Goal: Task Accomplishment & Management: Use online tool/utility

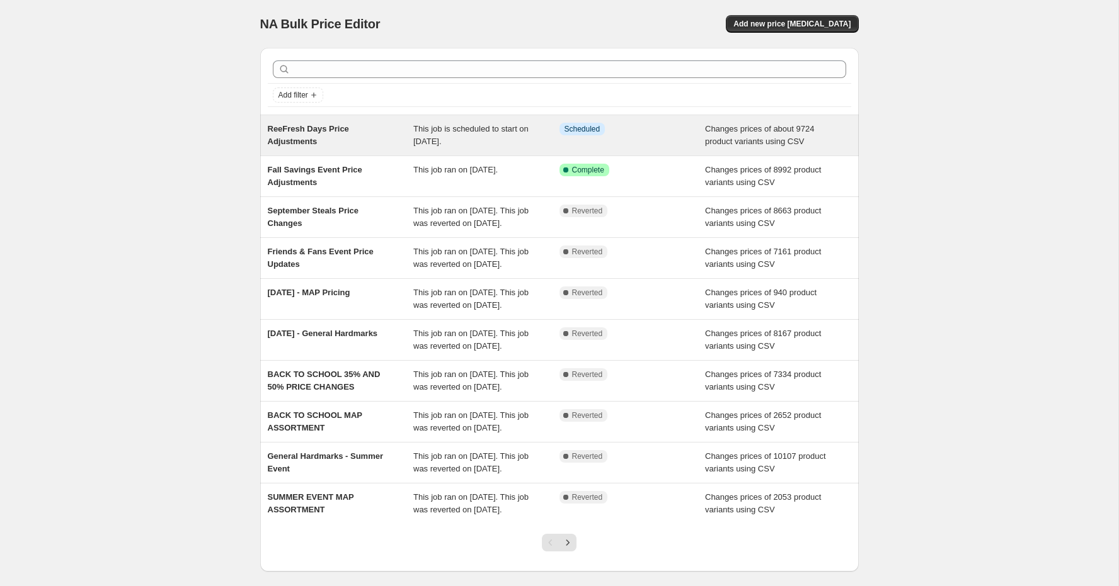
click at [486, 140] on div "This job is scheduled to start on [DATE]." at bounding box center [486, 135] width 146 height 25
click at [482, 151] on div "ReeFresh Days Price Adjustments This job is scheduled to start on October 7, 20…" at bounding box center [559, 135] width 598 height 40
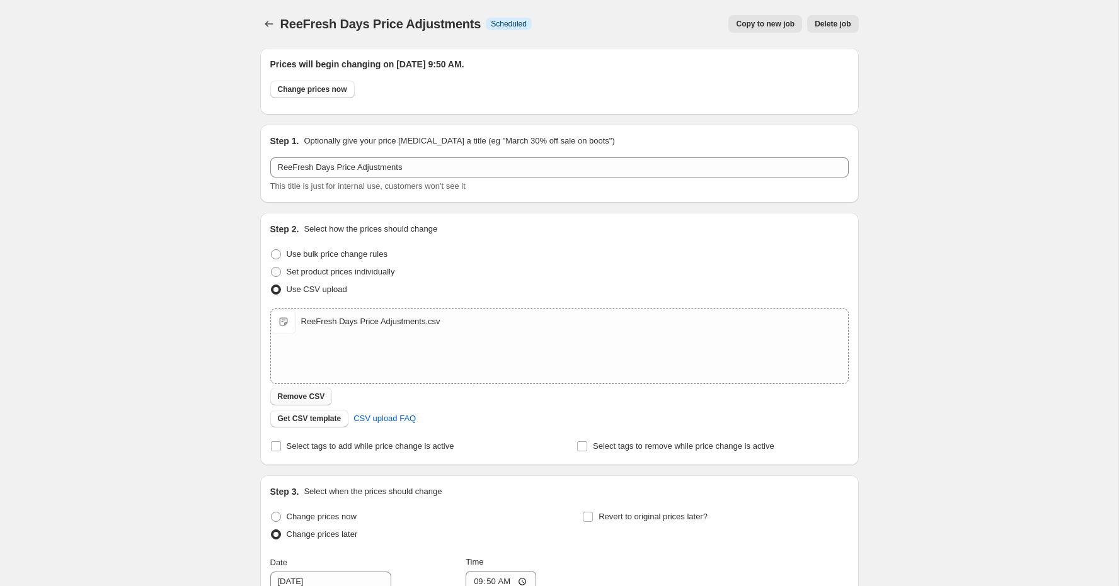
click at [312, 399] on span "Remove CSV" at bounding box center [301, 397] width 47 height 10
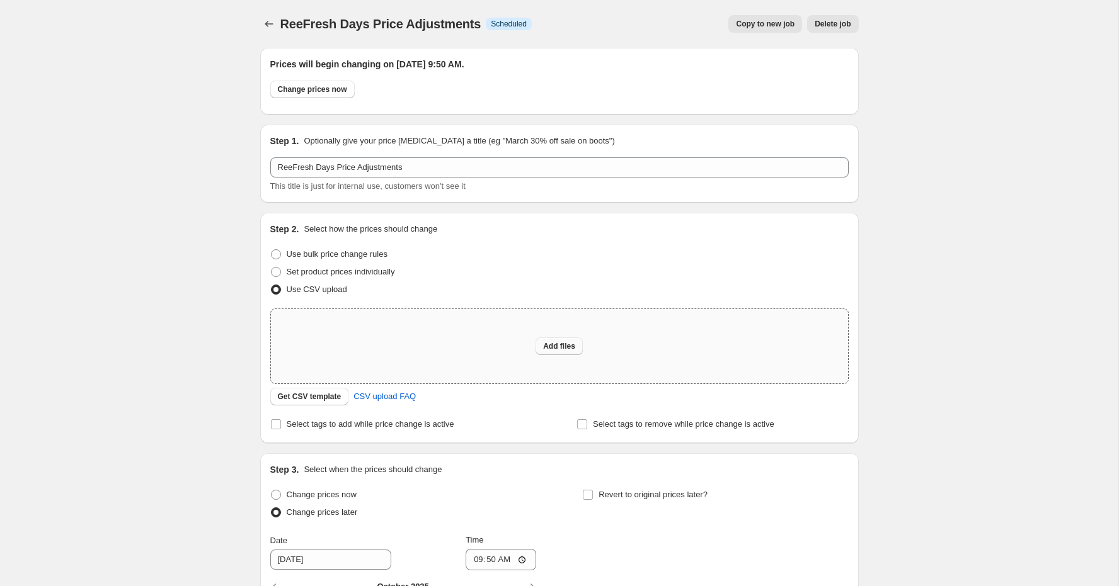
click at [564, 349] on span "Add files" at bounding box center [559, 346] width 32 height 10
type input "C:\fakepath\ReeFresh Days Price Adjustmentsv2.csv"
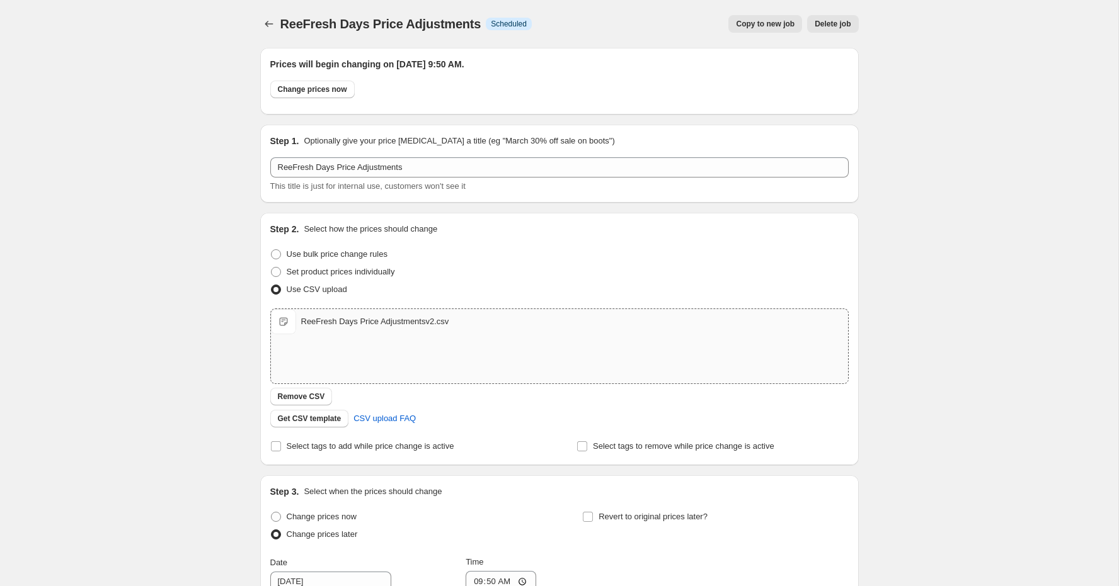
scroll to position [289, 0]
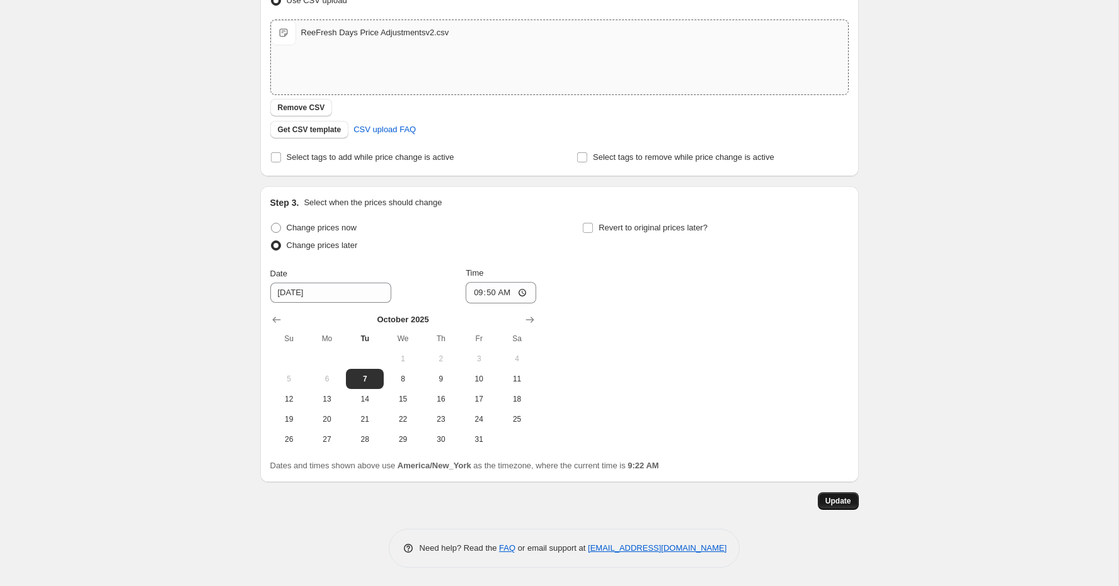
click at [838, 499] on span "Update" at bounding box center [838, 501] width 26 height 10
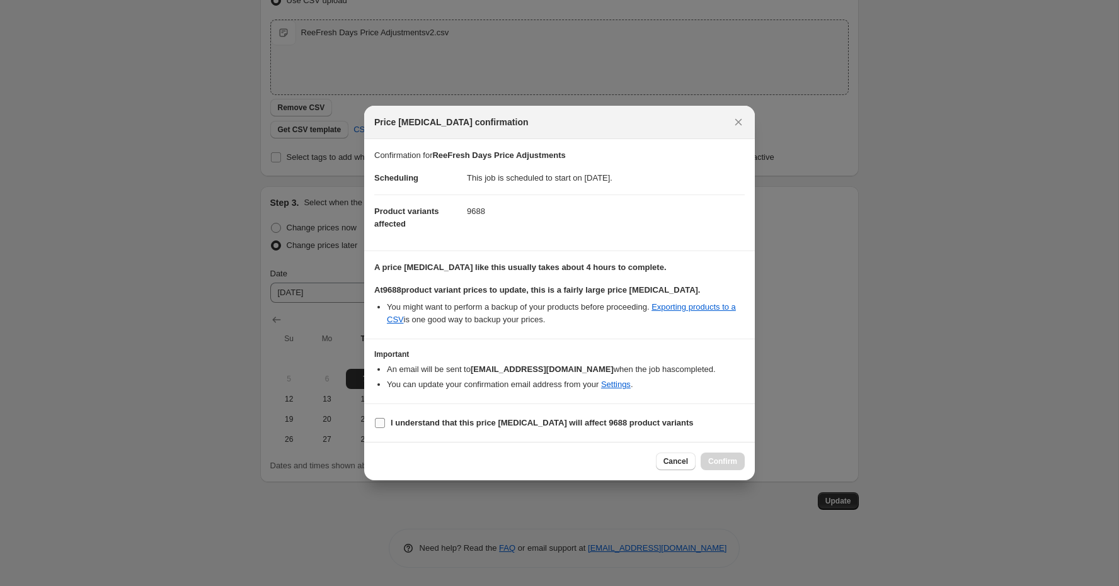
click at [523, 426] on b "I understand that this price change job will affect 9688 product variants" at bounding box center [541, 422] width 303 height 9
click at [385, 426] on input "I understand that this price change job will affect 9688 product variants" at bounding box center [380, 423] width 10 height 10
checkbox input "true"
click at [733, 464] on span "Confirm" at bounding box center [722, 462] width 29 height 10
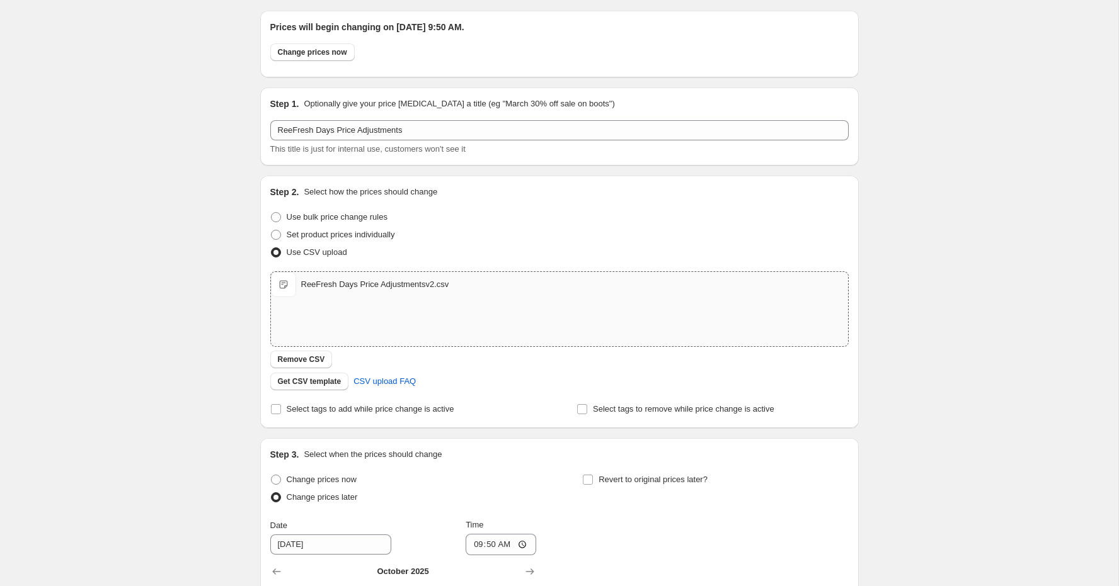
scroll to position [0, 0]
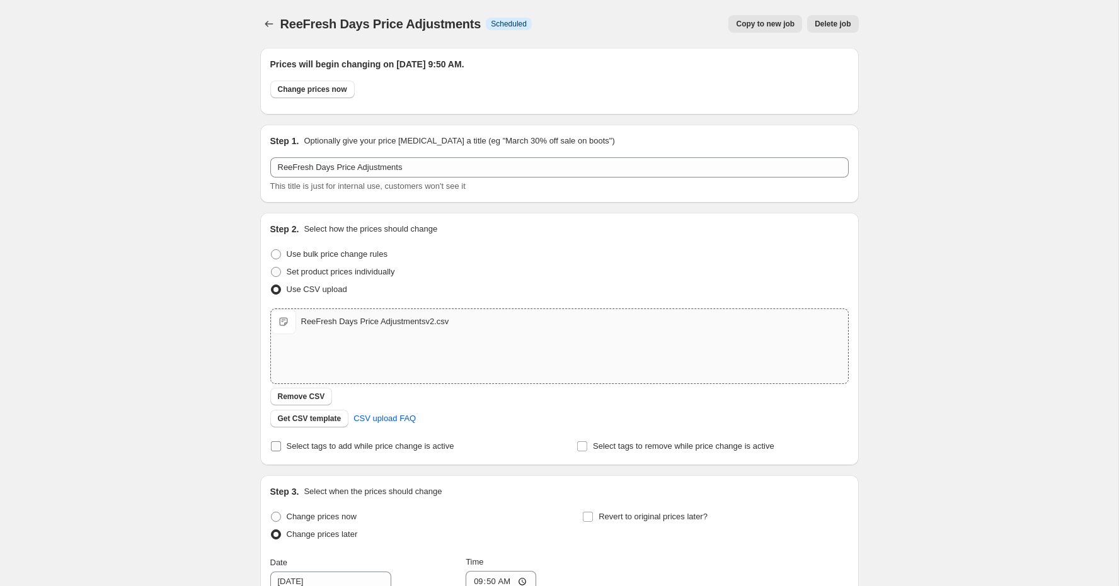
click at [363, 445] on span "Select tags to add while price change is active" at bounding box center [371, 446] width 168 height 9
click at [281, 445] on input "Select tags to add while price change is active" at bounding box center [276, 447] width 10 height 10
checkbox input "true"
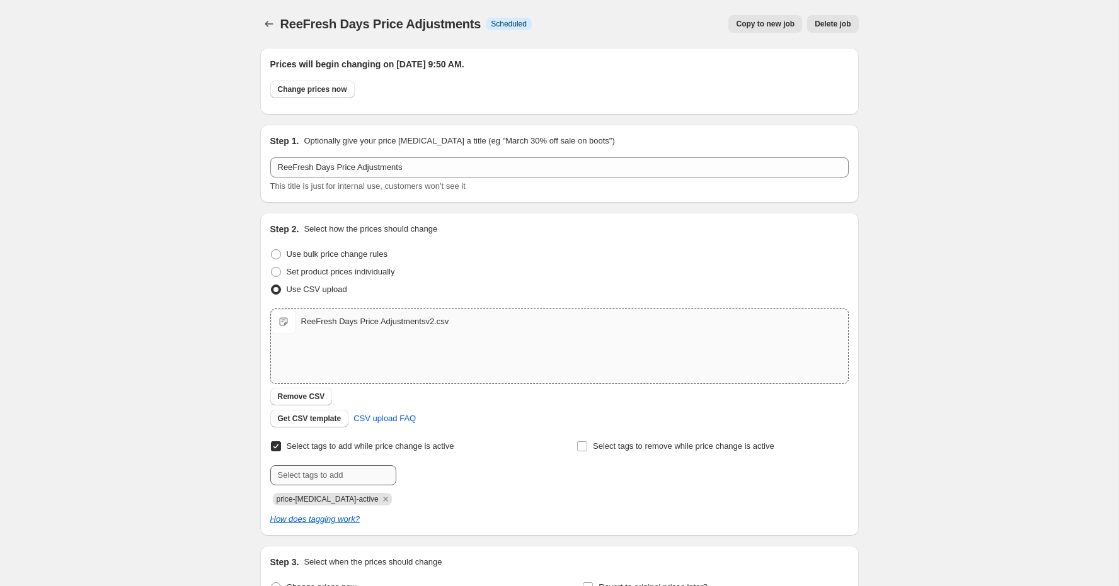
scroll to position [111, 0]
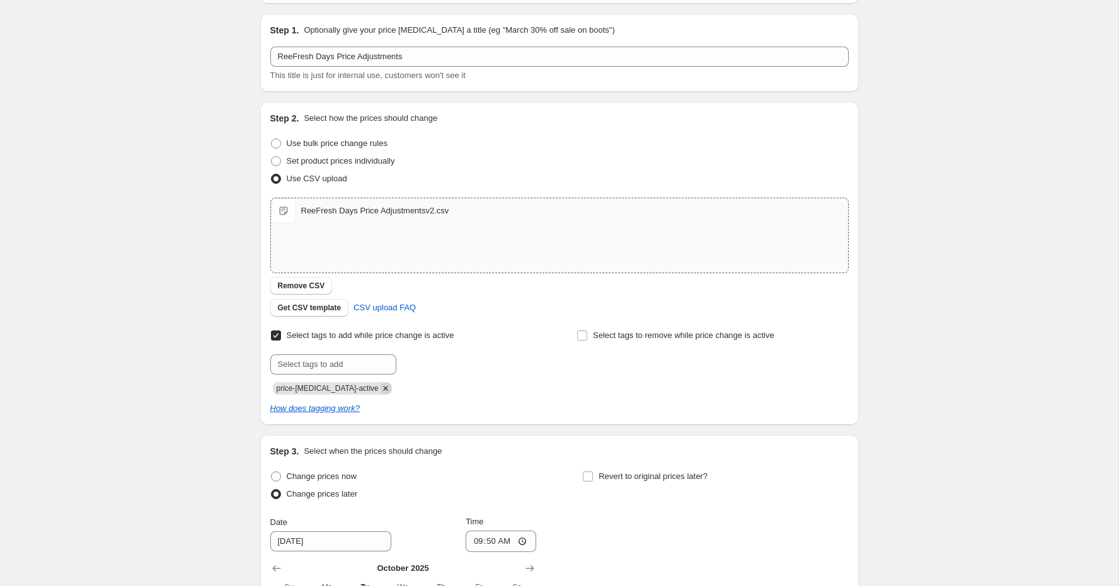
click at [380, 392] on icon "Remove price-change-job-active" at bounding box center [385, 388] width 11 height 11
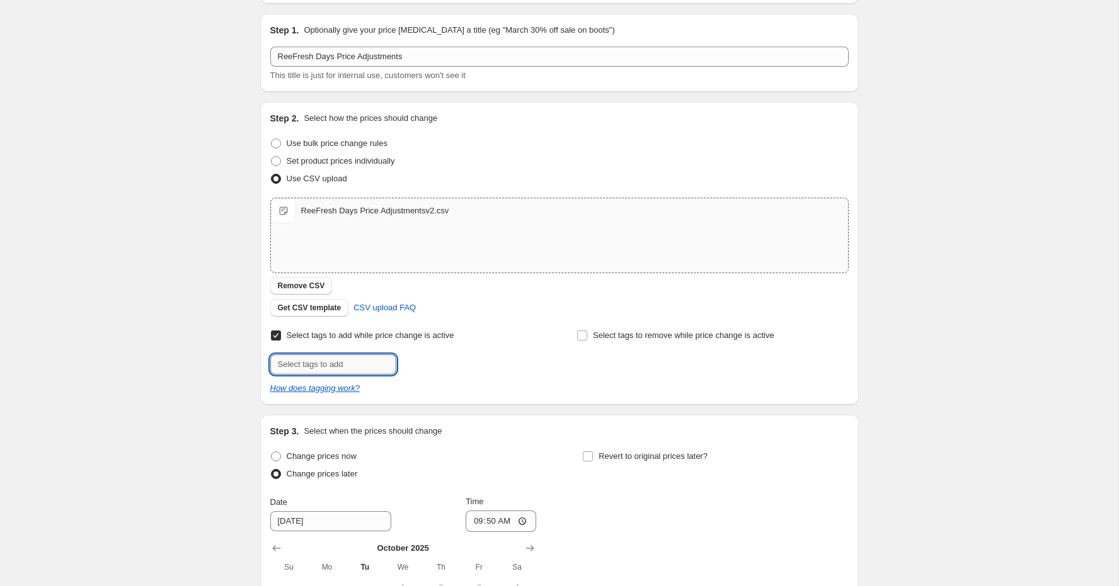
click at [336, 364] on input "text" at bounding box center [333, 365] width 126 height 20
type input "category-sale"
click at [434, 361] on span "category-sal..." at bounding box center [475, 363] width 104 height 9
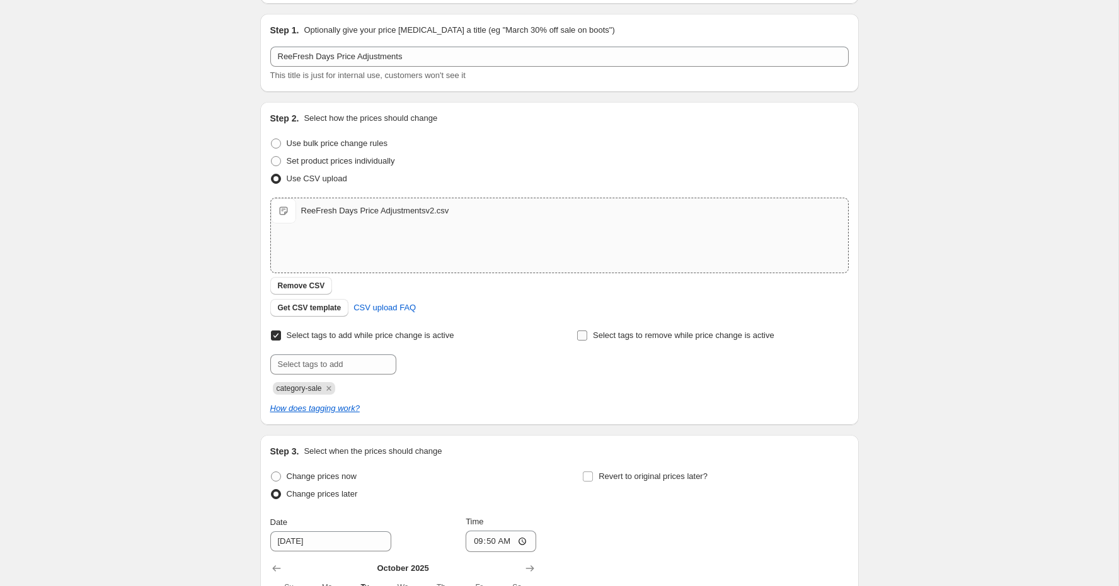
click at [578, 335] on input "Select tags to remove while price change is active" at bounding box center [582, 336] width 10 height 10
checkbox input "true"
click at [612, 361] on input "text" at bounding box center [639, 365] width 126 height 20
type input "category-new-arrivals"
click at [734, 363] on span "category-new..." at bounding box center [757, 363] width 55 height 9
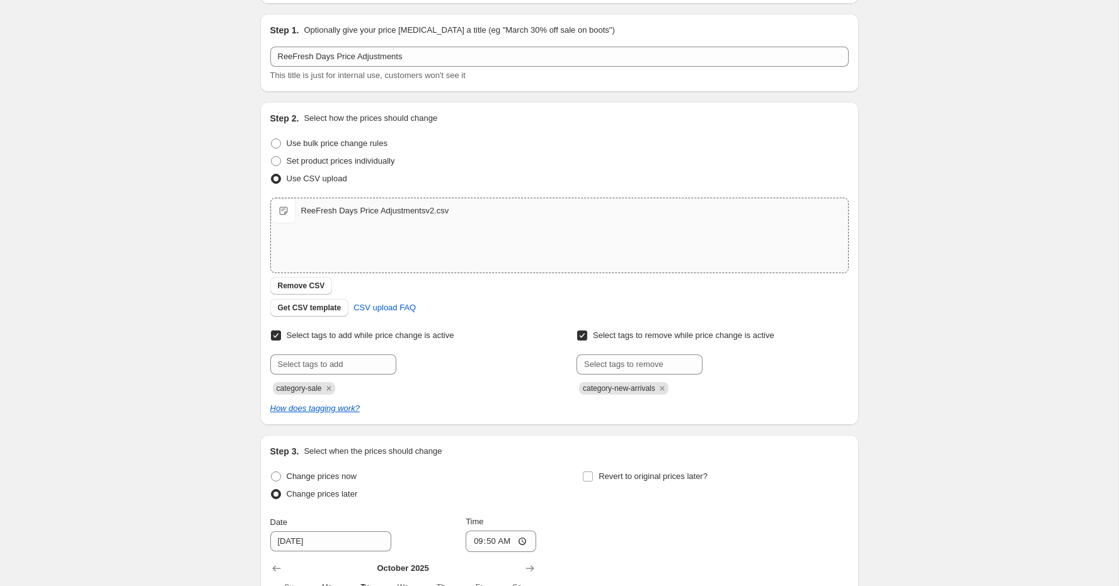
click at [279, 337] on input "Select tags to add while price change is active" at bounding box center [276, 336] width 10 height 10
checkbox input "false"
click at [586, 334] on input "Select tags to remove while price change is active" at bounding box center [582, 336] width 10 height 10
checkbox input "false"
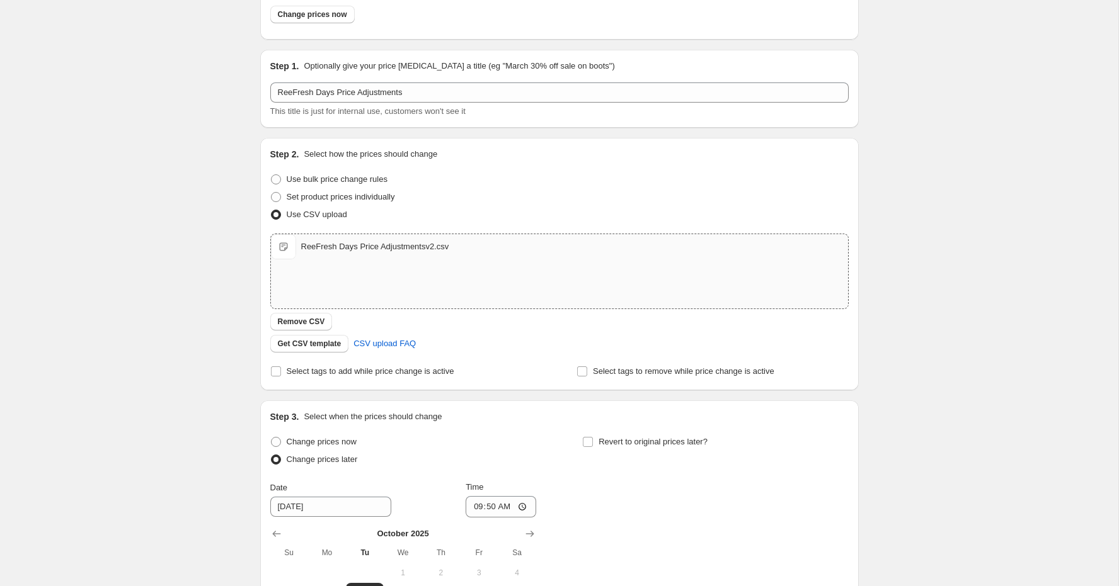
scroll to position [0, 0]
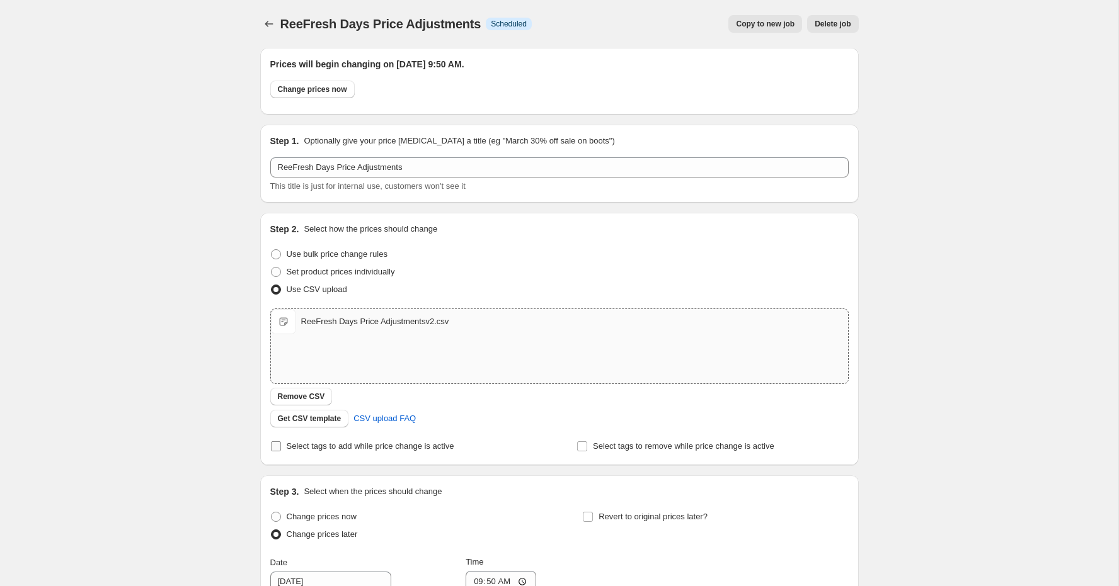
click at [319, 448] on span "Select tags to add while price change is active" at bounding box center [371, 446] width 168 height 9
click at [281, 448] on input "Select tags to add while price change is active" at bounding box center [276, 447] width 10 height 10
checkbox input "true"
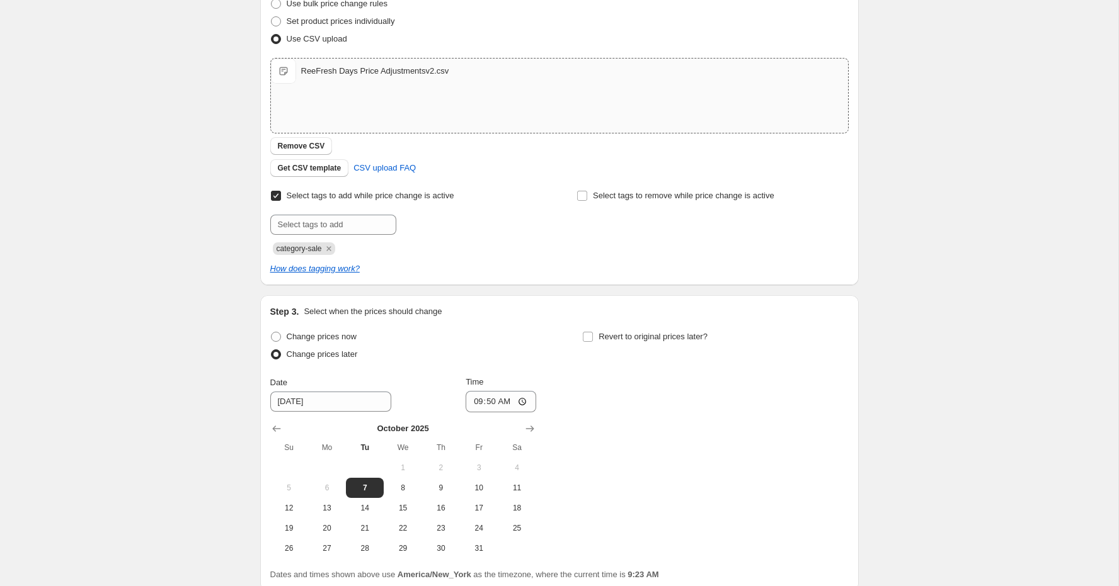
scroll to position [307, 0]
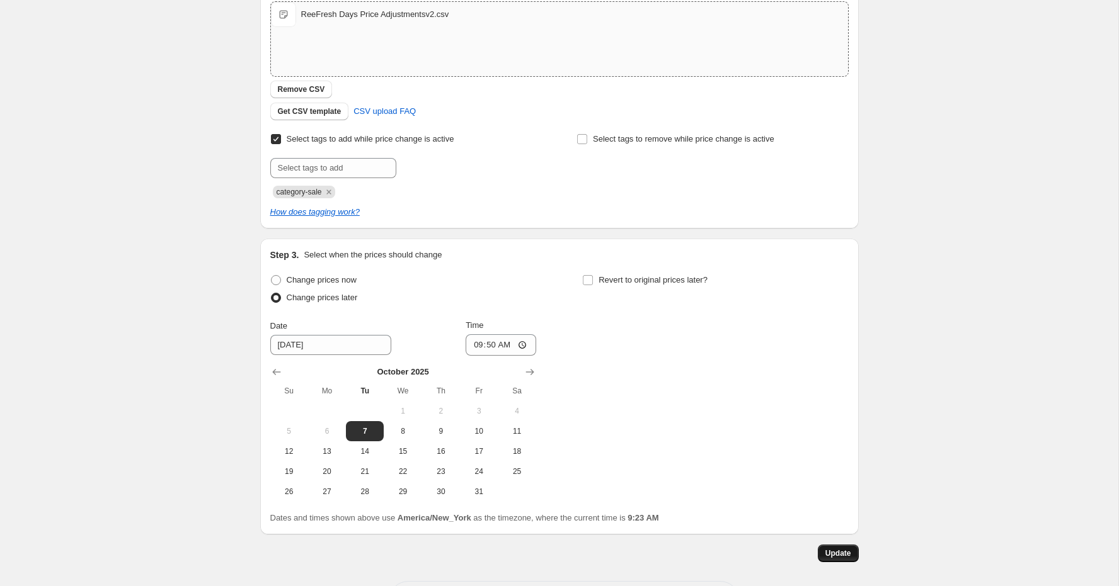
click at [836, 550] on span "Update" at bounding box center [838, 554] width 26 height 10
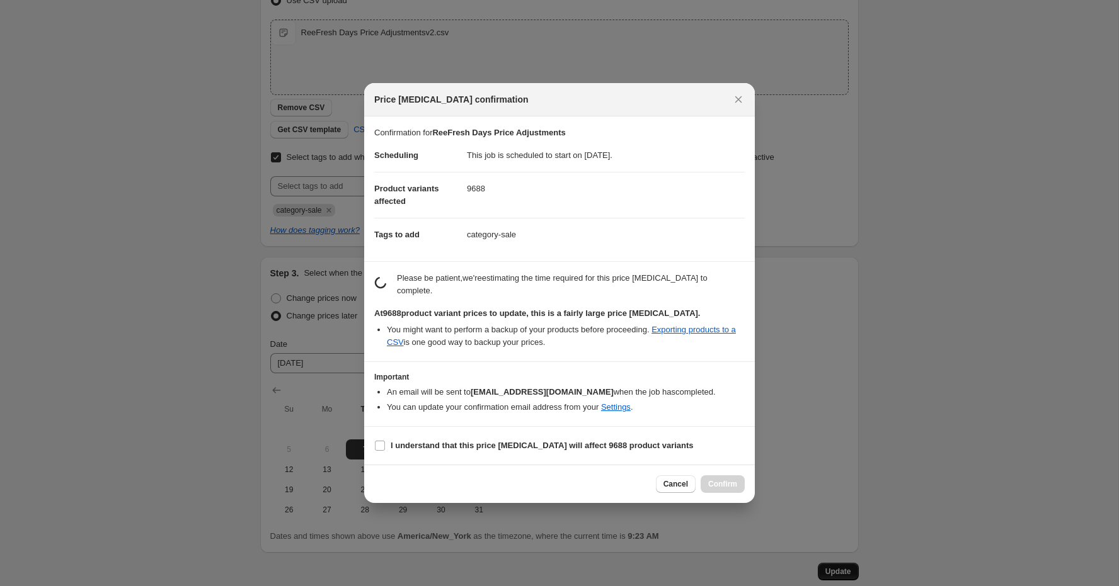
scroll to position [0, 0]
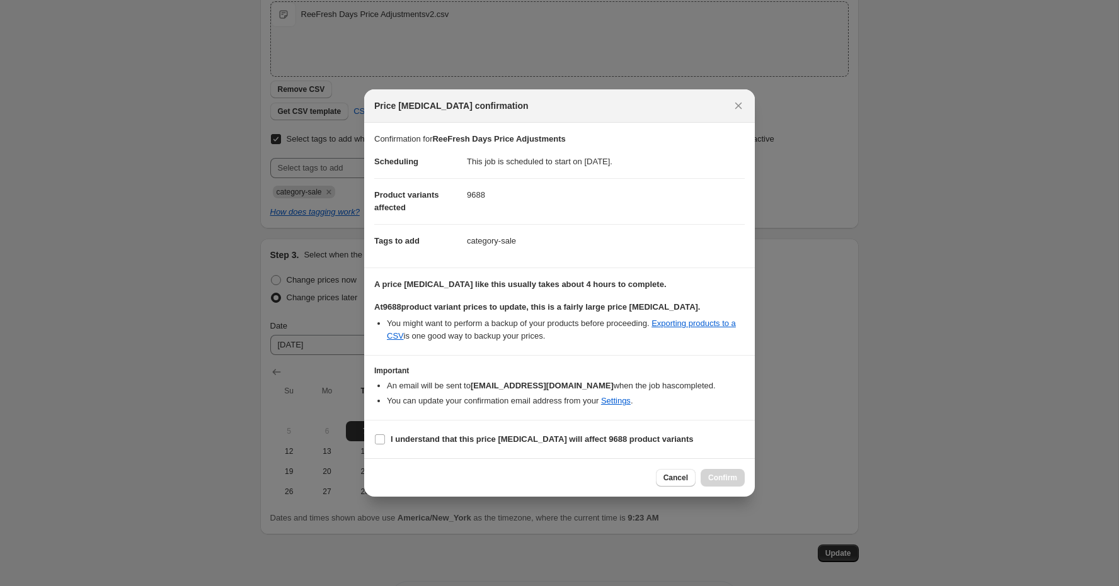
click at [544, 449] on section "I understand that this price change job will affect 9688 product variants" at bounding box center [559, 440] width 390 height 38
click at [540, 440] on b "I understand that this price change job will affect 9688 product variants" at bounding box center [541, 439] width 303 height 9
click at [385, 440] on input "I understand that this price change job will affect 9688 product variants" at bounding box center [380, 440] width 10 height 10
checkbox input "true"
click at [731, 479] on span "Confirm" at bounding box center [722, 478] width 29 height 10
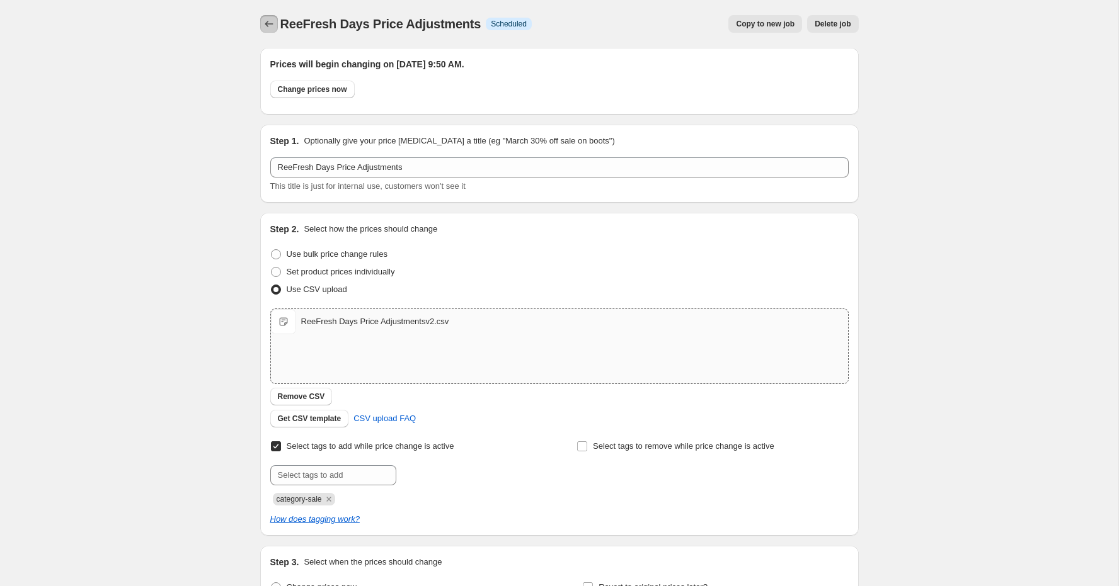
click at [271, 21] on icon "Price change jobs" at bounding box center [269, 24] width 13 height 13
